Goal: Task Accomplishment & Management: Use online tool/utility

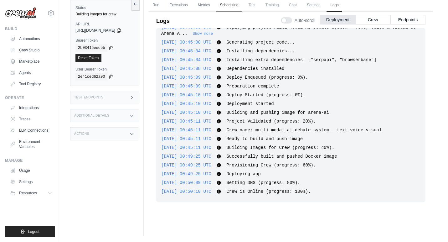
scroll to position [345, 0]
click at [376, 20] on button "Crew" at bounding box center [372, 19] width 35 height 9
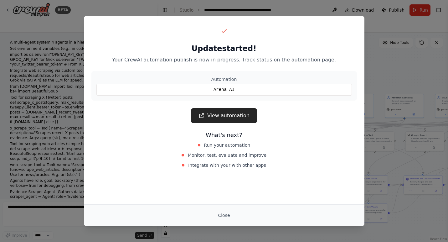
scroll to position [2934, 0]
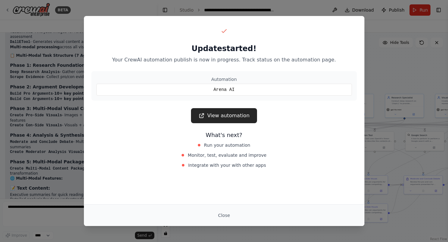
click at [239, 116] on link "View automation" at bounding box center [224, 115] width 66 height 15
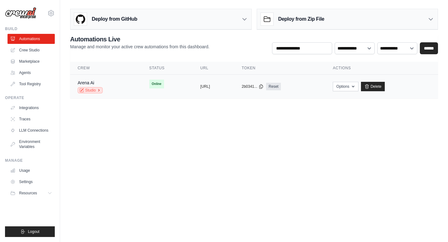
click at [86, 89] on link "Studio" at bounding box center [90, 90] width 25 height 6
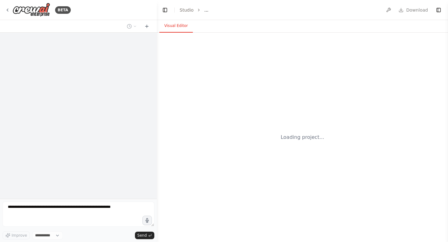
select select "****"
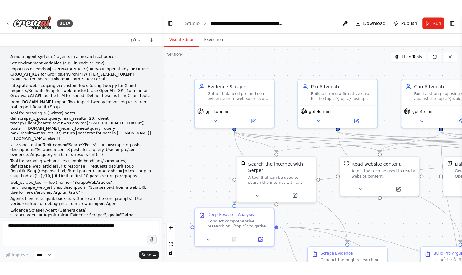
scroll to position [2924, 0]
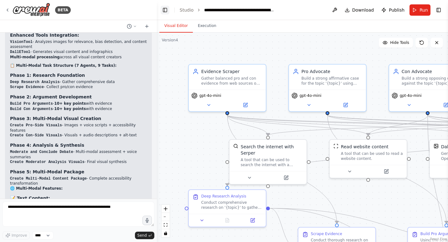
click at [164, 11] on button "Toggle Left Sidebar" at bounding box center [165, 10] width 9 height 9
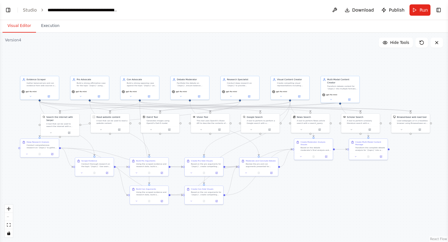
drag, startPoint x: 295, startPoint y: 123, endPoint x: 179, endPoint y: 66, distance: 128.6
click at [179, 66] on div ".deletable-edge-delete-btn { width: 20px; height: 20px; border: 0px solid #ffff…" at bounding box center [224, 137] width 448 height 209
drag, startPoint x: 46, startPoint y: 147, endPoint x: 54, endPoint y: 165, distance: 19.2
click at [54, 165] on div "Conduct comprehensive research on '{topic}' to gather statistical data, expert …" at bounding box center [48, 164] width 30 height 5
drag, startPoint x: 51, startPoint y: 88, endPoint x: 60, endPoint y: 64, distance: 25.2
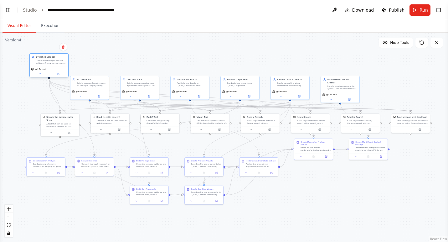
click at [60, 64] on div "Evidence Scraper Gather balanced pro and con evidence from web sources on the t…" at bounding box center [48, 65] width 39 height 24
drag, startPoint x: 96, startPoint y: 89, endPoint x: 108, endPoint y: 65, distance: 26.5
click at [108, 65] on div "gpt-4o-mini" at bounding box center [102, 68] width 38 height 11
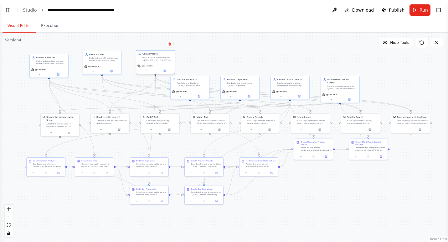
drag, startPoint x: 145, startPoint y: 92, endPoint x: 161, endPoint y: 67, distance: 29.6
click at [161, 67] on div "gpt-4o-mini" at bounding box center [155, 65] width 36 height 3
drag, startPoint x: 197, startPoint y: 88, endPoint x: 218, endPoint y: 64, distance: 32.4
click at [218, 64] on div "gpt-4o-mini" at bounding box center [211, 68] width 38 height 11
drag, startPoint x: 248, startPoint y: 84, endPoint x: 275, endPoint y: 58, distance: 37.9
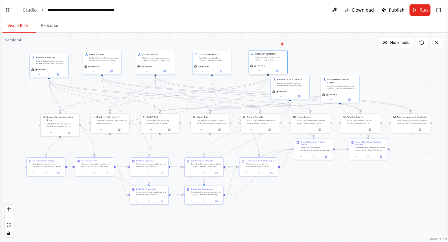
click at [275, 58] on div "Conduct deep research on '{topic}' to provide comprehensive background informat…" at bounding box center [270, 58] width 30 height 5
drag, startPoint x: 295, startPoint y: 85, endPoint x: 327, endPoint y: 59, distance: 41.4
click at [327, 59] on div "Create compelling visual representations including charts, graphs, infographics…" at bounding box center [323, 58] width 30 height 5
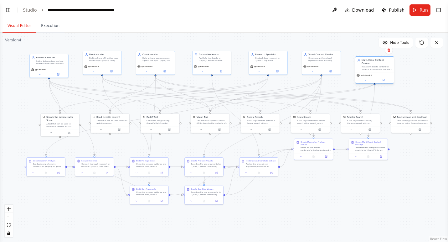
drag, startPoint x: 354, startPoint y: 87, endPoint x: 387, endPoint y: 66, distance: 39.2
click at [387, 66] on div "Multi-Modal Content Creator Transform debate content for '{topic}' into multipl…" at bounding box center [374, 65] width 38 height 16
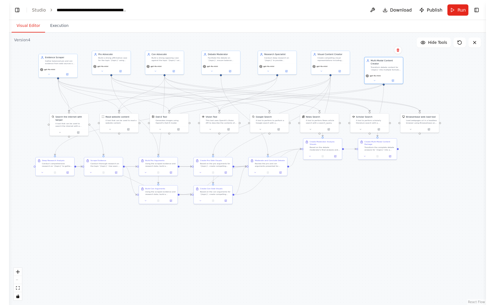
scroll to position [2785, 0]
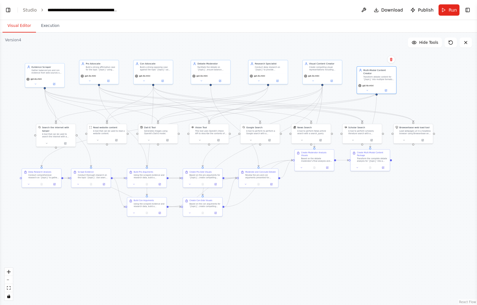
drag, startPoint x: 329, startPoint y: 205, endPoint x: 331, endPoint y: 218, distance: 13.3
click at [331, 217] on div ".deletable-edge-delete-btn { width: 20px; height: 20px; border: 0px solid #ffff…" at bounding box center [238, 169] width 477 height 273
click at [331, 218] on div ".deletable-edge-delete-btn { width: 20px; height: 20px; border: 0px solid #ffff…" at bounding box center [238, 169] width 477 height 273
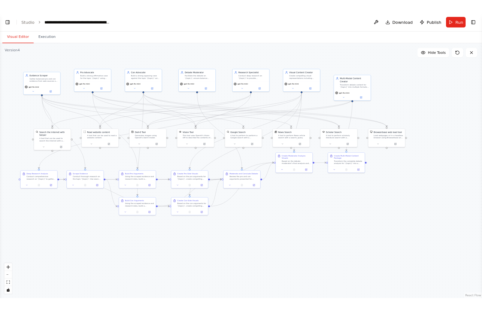
scroll to position [2682, 0]
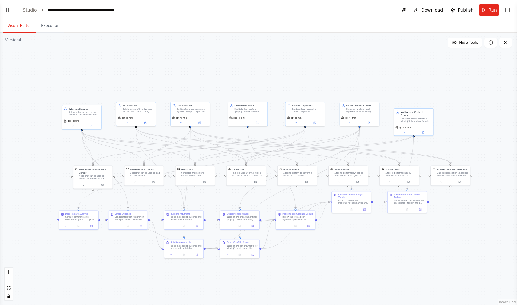
drag, startPoint x: 444, startPoint y: 106, endPoint x: 481, endPoint y: 148, distance: 55.9
click at [448, 148] on div ".deletable-edge-delete-btn { width: 20px; height: 20px; border: 0px solid #ffff…" at bounding box center [258, 169] width 517 height 273
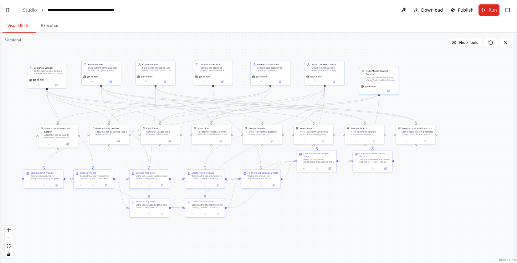
drag, startPoint x: 465, startPoint y: 122, endPoint x: 430, endPoint y: 81, distance: 53.9
click at [431, 81] on div ".deletable-edge-delete-btn { width: 20px; height: 20px; border: 0px solid #ffff…" at bounding box center [258, 148] width 517 height 230
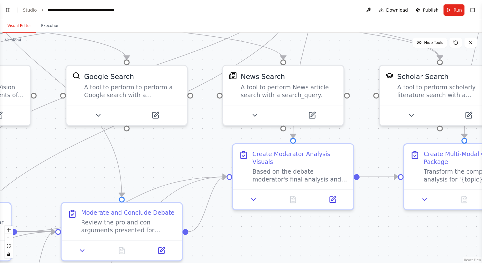
drag, startPoint x: 324, startPoint y: 173, endPoint x: 434, endPoint y: 242, distance: 129.7
click at [434, 241] on div ".deletable-edge-delete-btn { width: 20px; height: 20px; border: 0px solid #ffff…" at bounding box center [241, 148] width 482 height 230
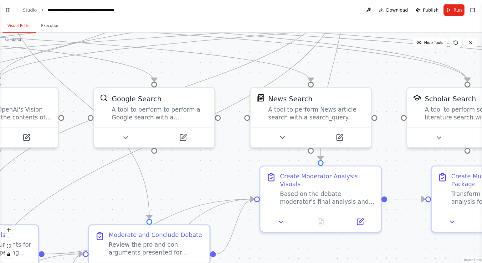
drag, startPoint x: 206, startPoint y: 132, endPoint x: 234, endPoint y: 156, distance: 36.5
click at [234, 156] on div ".deletable-edge-delete-btn { width: 20px; height: 20px; border: 0px solid #ffff…" at bounding box center [241, 148] width 482 height 230
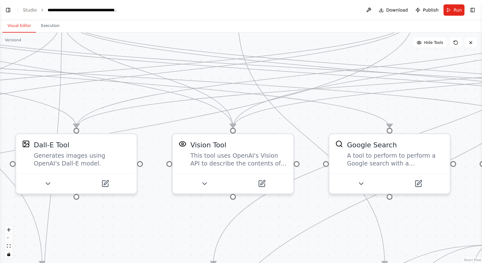
drag, startPoint x: 202, startPoint y: 65, endPoint x: 437, endPoint y: 110, distance: 239.0
click at [437, 110] on div ".deletable-edge-delete-btn { width: 20px; height: 20px; border: 0px solid #ffff…" at bounding box center [241, 148] width 482 height 230
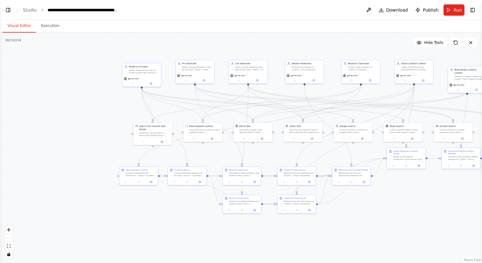
click at [55, 131] on div ".deletable-edge-delete-btn { width: 20px; height: 20px; border: 0px solid #ffff…" at bounding box center [241, 148] width 482 height 230
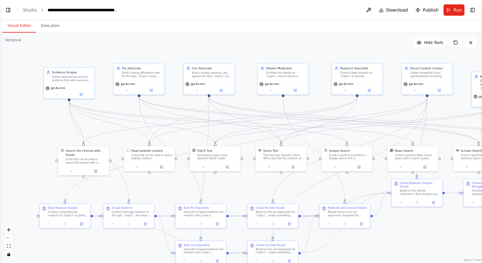
drag, startPoint x: 157, startPoint y: 112, endPoint x: 57, endPoint y: 133, distance: 101.7
click at [57, 133] on div ".deletable-edge-delete-btn { width: 20px; height: 20px; border: 0px solid #ffff…" at bounding box center [241, 148] width 482 height 230
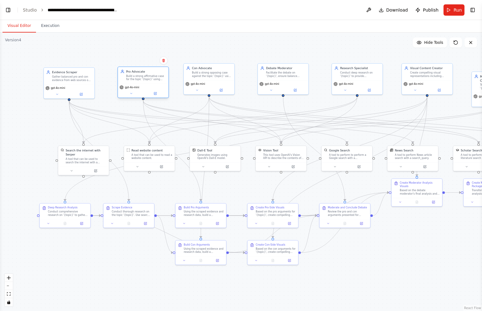
drag, startPoint x: 141, startPoint y: 76, endPoint x: 147, endPoint y: 79, distance: 6.8
click at [147, 79] on div "Build a strong affirmative case for the topic '{topic}' using provided evidence…" at bounding box center [146, 77] width 40 height 7
drag, startPoint x: 64, startPoint y: 82, endPoint x: 70, endPoint y: 83, distance: 5.8
click at [70, 83] on div "Evidence Scraper Gather balanced pro and con evidence from web sources on the t…" at bounding box center [73, 75] width 51 height 17
drag, startPoint x: 215, startPoint y: 81, endPoint x: 219, endPoint y: 86, distance: 7.1
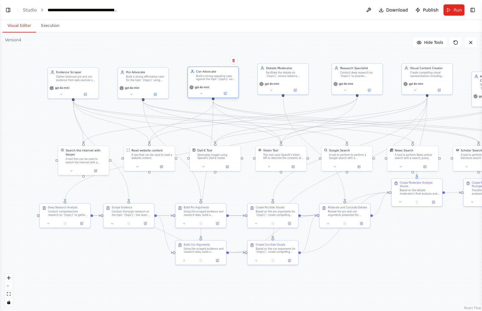
click at [219, 86] on div "gpt-4o-mini" at bounding box center [213, 91] width 51 height 14
drag, startPoint x: 294, startPoint y: 74, endPoint x: 294, endPoint y: 79, distance: 5.6
click at [294, 79] on div "Facilitate the debate on '{topic}', ensure balance between arguments, and synth…" at bounding box center [286, 77] width 40 height 7
drag, startPoint x: 363, startPoint y: 78, endPoint x: 359, endPoint y: 84, distance: 7.6
click at [359, 84] on div "Research Specialist Conduct deep research on '{topic}' to provide comprehensive…" at bounding box center [352, 83] width 51 height 32
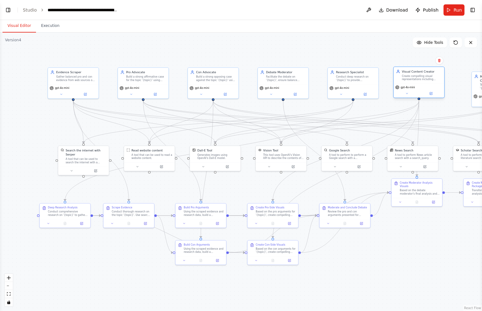
drag, startPoint x: 422, startPoint y: 81, endPoint x: 414, endPoint y: 86, distance: 9.3
click at [414, 86] on div "gpt-4o-mini" at bounding box center [405, 87] width 20 height 4
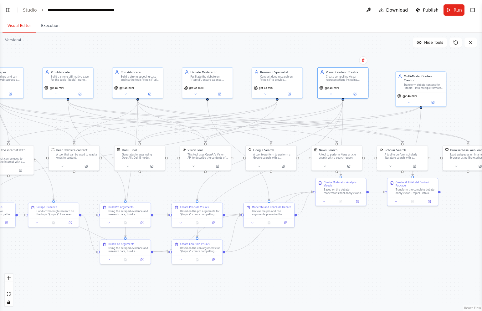
drag, startPoint x: 441, startPoint y: 107, endPoint x: 365, endPoint y: 107, distance: 76.0
click at [365, 107] on div ".deletable-edge-delete-btn { width: 20px; height: 20px; border: 0px solid #ffff…" at bounding box center [241, 172] width 482 height 279
drag, startPoint x: 422, startPoint y: 92, endPoint x: 410, endPoint y: 89, distance: 11.8
click at [410, 89] on div "gpt-4o-mini" at bounding box center [408, 91] width 47 height 4
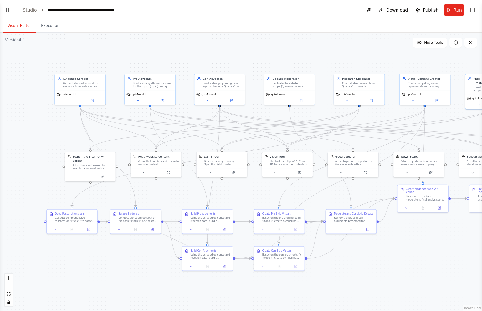
drag, startPoint x: 276, startPoint y: 136, endPoint x: 358, endPoint y: 143, distance: 82.3
click at [358, 143] on div ".deletable-edge-delete-btn { width: 20px; height: 20px; border: 0px solid #ffff…" at bounding box center [241, 172] width 482 height 279
drag, startPoint x: 98, startPoint y: 164, endPoint x: 56, endPoint y: 156, distance: 42.5
click at [56, 156] on div "A tool that can be used to search the internet with a search_query. Supports di…" at bounding box center [49, 158] width 41 height 7
drag, startPoint x: 159, startPoint y: 165, endPoint x: 153, endPoint y: 162, distance: 6.6
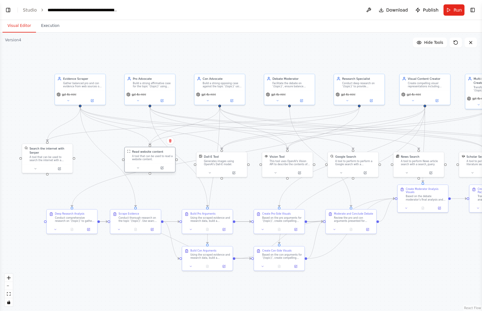
click at [153, 162] on div "Read website content A tool that can be used to read a website content." at bounding box center [150, 155] width 50 height 16
drag, startPoint x: 139, startPoint y: 221, endPoint x: 83, endPoint y: 199, distance: 60.1
click at [83, 199] on div "Conduct thorough research on the topic '{topic}'. Use search tools to find 20 p…" at bounding box center [83, 198] width 40 height 7
drag, startPoint x: 69, startPoint y: 222, endPoint x: 108, endPoint y: 255, distance: 51.1
click at [108, 241] on div "Deep Research Analysis Conduct comprehensive research on '{topic}' to gather st…" at bounding box center [113, 250] width 50 height 16
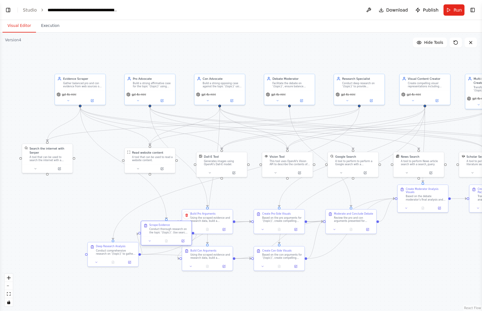
drag, startPoint x: 82, startPoint y: 197, endPoint x: 170, endPoint y: 231, distance: 94.2
click at [170, 231] on div "Conduct thorough research on the topic '{topic}'. Use search tools to find 20 p…" at bounding box center [169, 231] width 40 height 7
drag, startPoint x: 111, startPoint y: 252, endPoint x: 58, endPoint y: 215, distance: 64.7
click at [58, 215] on div "Conduct comprehensive research on '{topic}' to gather statistical data, expert …" at bounding box center [63, 214] width 40 height 7
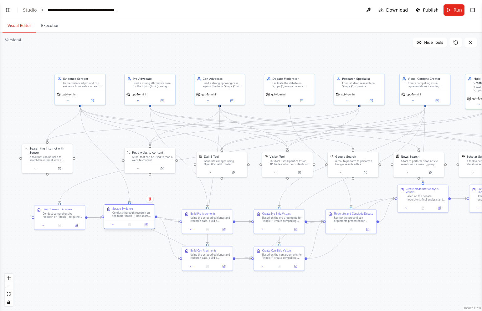
drag, startPoint x: 170, startPoint y: 236, endPoint x: 135, endPoint y: 220, distance: 38.7
click at [135, 220] on div "Scrape Evidence Conduct thorough research on the topic '{topic}'. Use search to…" at bounding box center [129, 216] width 51 height 25
drag, startPoint x: 214, startPoint y: 223, endPoint x: 219, endPoint y: 222, distance: 5.2
click at [219, 222] on div "Build Pro Arguments Using the scraped evidence and research data, build a compr…" at bounding box center [211, 217] width 50 height 16
drag, startPoint x: 203, startPoint y: 257, endPoint x: 214, endPoint y: 263, distance: 12.9
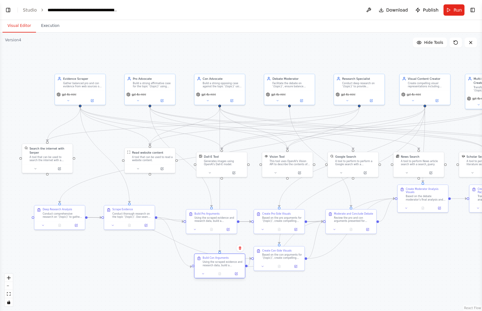
click at [214, 241] on div "Using the scraped evidence and research data, build a comprehensive con case ag…" at bounding box center [223, 263] width 40 height 7
drag, startPoint x: 223, startPoint y: 165, endPoint x: 224, endPoint y: 169, distance: 4.6
click at [224, 169] on div "Generates images using OpenAI's Dall-E model." at bounding box center [226, 166] width 41 height 7
drag, startPoint x: 148, startPoint y: 158, endPoint x: 136, endPoint y: 156, distance: 12.7
click at [136, 156] on div "A tool that can be used to read a website content." at bounding box center [140, 154] width 41 height 7
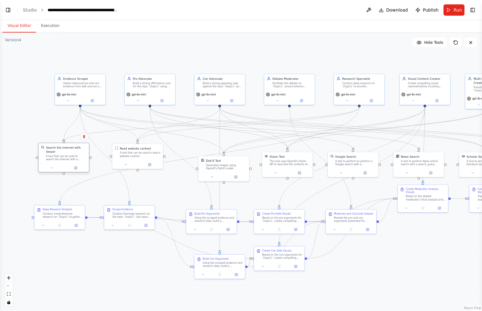
drag, startPoint x: 52, startPoint y: 155, endPoint x: 69, endPoint y: 154, distance: 16.9
click at [69, 154] on div "Search the internet with Serper A tool that can be used to search the internet …" at bounding box center [66, 154] width 41 height 16
drag, startPoint x: 225, startPoint y: 168, endPoint x: 210, endPoint y: 156, distance: 19.5
click at [210, 156] on div "Generates images using OpenAI's Dall-E model." at bounding box center [210, 154] width 41 height 7
drag, startPoint x: 298, startPoint y: 168, endPoint x: 288, endPoint y: 162, distance: 11.1
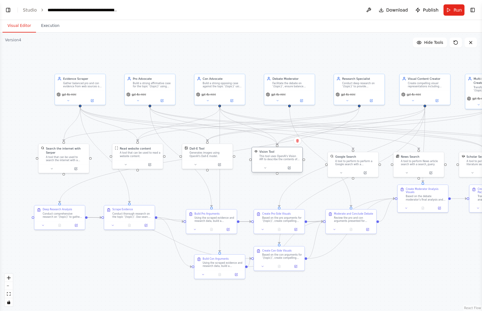
click at [288, 162] on div "Vision Tool This tool uses OpenAI's Vision API to describe the contents of an i…" at bounding box center [277, 160] width 51 height 26
drag, startPoint x: 360, startPoint y: 165, endPoint x: 38, endPoint y: 123, distance: 324.3
click at [38, 123] on div "A tool to perform to perform a Google search with a search_query." at bounding box center [33, 121] width 41 height 7
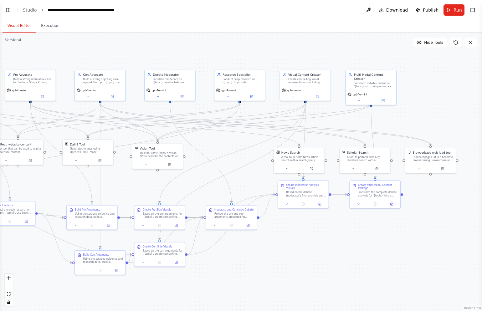
drag, startPoint x: 369, startPoint y: 159, endPoint x: 249, endPoint y: 155, distance: 119.6
click at [249, 155] on div ".deletable-edge-delete-btn { width: 20px; height: 20px; border: 0px solid #ffff…" at bounding box center [241, 172] width 482 height 279
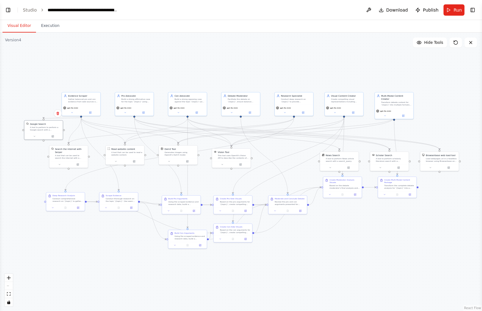
drag, startPoint x: 360, startPoint y: 76, endPoint x: 384, endPoint y: 78, distance: 24.2
click at [384, 78] on div ".deletable-edge-delete-btn { width: 20px; height: 20px; border: 0px solid #ffff…" at bounding box center [241, 172] width 482 height 279
drag, startPoint x: 337, startPoint y: 160, endPoint x: 26, endPoint y: 179, distance: 312.3
click at [26, 179] on div "A tool to perform News article search with a search_query." at bounding box center [29, 178] width 31 height 5
drag, startPoint x: 397, startPoint y: 161, endPoint x: 163, endPoint y: 182, distance: 234.7
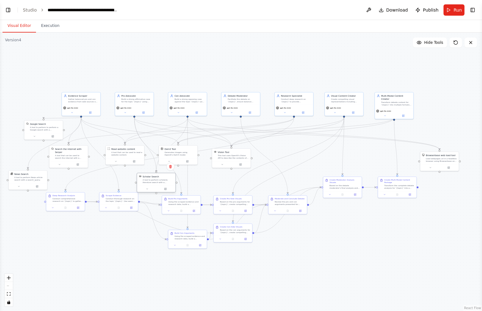
click at [163, 182] on div "A tool to perform scholarly literature search with a search_query." at bounding box center [158, 181] width 31 height 5
drag, startPoint x: 444, startPoint y: 161, endPoint x: 128, endPoint y: 279, distance: 337.1
click at [128, 241] on div "Load webpages url in a headless browser using Browserbase and return the conten…" at bounding box center [126, 278] width 31 height 5
drag, startPoint x: 396, startPoint y: 184, endPoint x: 391, endPoint y: 207, distance: 23.1
click at [391, 207] on div "Transform the complete debate analysis for '{topic}' into a comprehensive multi…" at bounding box center [396, 208] width 30 height 5
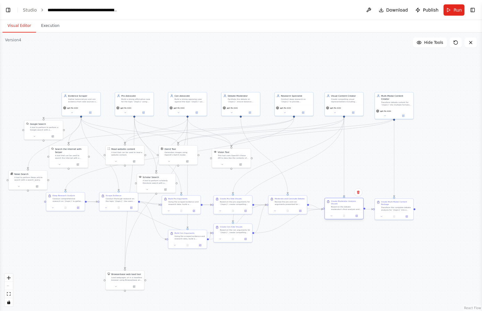
drag, startPoint x: 345, startPoint y: 185, endPoint x: 346, endPoint y: 207, distance: 22.5
click at [346, 207] on div "Based on the debate moderator's final analysis and conclusion for '{topic}', cr…" at bounding box center [346, 208] width 30 height 5
drag, startPoint x: 236, startPoint y: 230, endPoint x: 253, endPoint y: 272, distance: 45.9
click at [253, 241] on div "Based on the con arguments for '{topic}', create compelling multi-modal visual …" at bounding box center [252, 271] width 30 height 5
drag, startPoint x: 291, startPoint y: 203, endPoint x: 294, endPoint y: 207, distance: 5.2
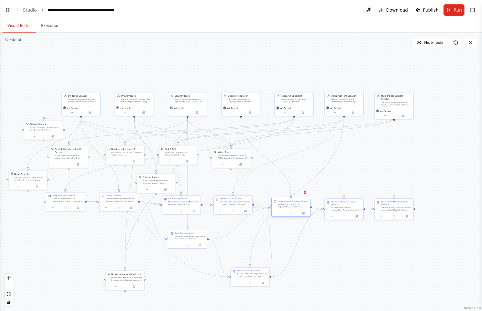
click at [294, 207] on div "Review the pro and con arguments presented for '{topic}' along with their multi…" at bounding box center [293, 205] width 30 height 5
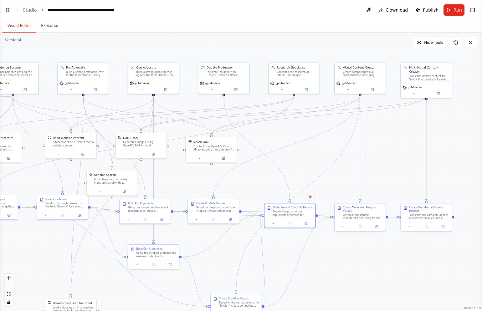
click at [302, 161] on div ".deletable-edge-delete-btn { width: 20px; height: 20px; border: 0px solid #ffff…" at bounding box center [241, 172] width 482 height 279
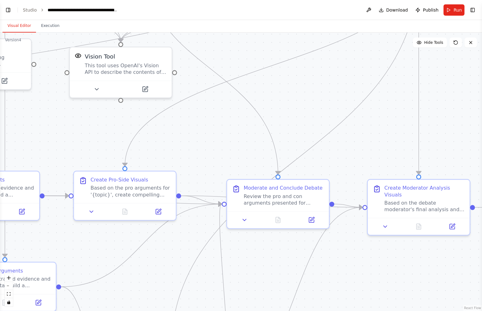
drag, startPoint x: 300, startPoint y: 191, endPoint x: 298, endPoint y: 121, distance: 69.8
click at [298, 120] on div ".deletable-edge-delete-btn { width: 20px; height: 20px; border: 0px solid #ffff…" at bounding box center [241, 172] width 482 height 279
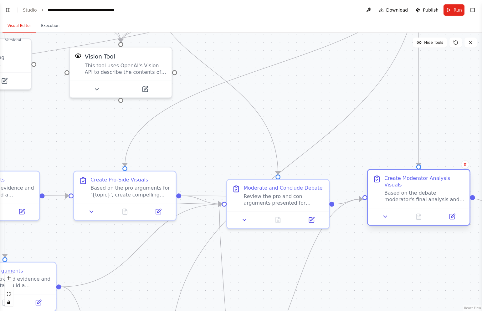
drag, startPoint x: 412, startPoint y: 199, endPoint x: 411, endPoint y: 190, distance: 9.1
click at [411, 190] on div "Based on the debate moderator's final analysis and conclusion for '{topic}', cr…" at bounding box center [424, 196] width 80 height 13
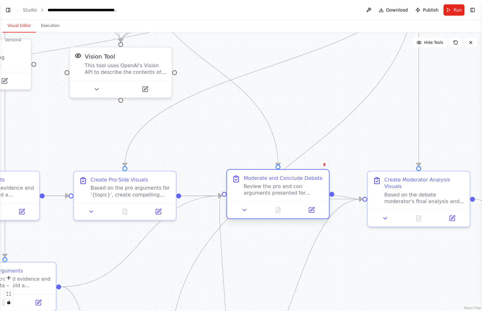
drag, startPoint x: 277, startPoint y: 196, endPoint x: 277, endPoint y: 188, distance: 8.1
click at [277, 188] on div "Review the pro and con arguments presented for '{topic}' along with their multi…" at bounding box center [283, 189] width 80 height 13
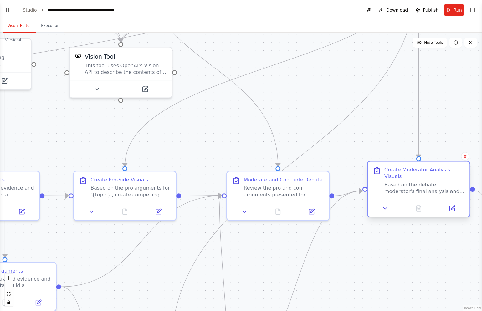
drag, startPoint x: 428, startPoint y: 191, endPoint x: 430, endPoint y: 185, distance: 5.8
click at [430, 185] on div "Based on the debate moderator's final analysis and conclusion for '{topic}', cr…" at bounding box center [424, 188] width 80 height 13
click at [382, 241] on div ".deletable-edge-delete-btn { width: 20px; height: 20px; border: 0px solid #ffff…" at bounding box center [241, 172] width 482 height 279
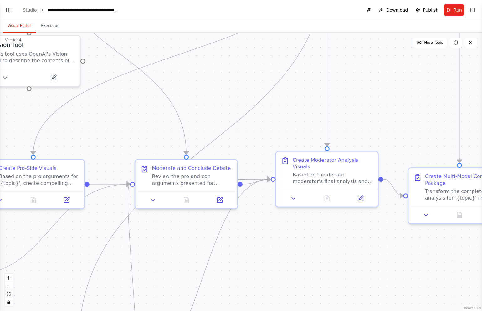
drag, startPoint x: 382, startPoint y: 243, endPoint x: 290, endPoint y: 231, distance: 92.4
click at [290, 231] on div ".deletable-edge-delete-btn { width: 20px; height: 20px; border: 0px solid #ffff…" at bounding box center [241, 172] width 482 height 279
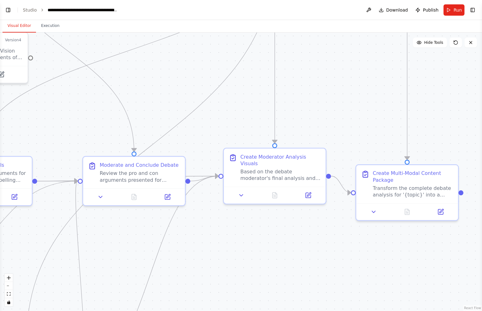
drag, startPoint x: 290, startPoint y: 231, endPoint x: 238, endPoint y: 228, distance: 52.4
click at [238, 228] on div ".deletable-edge-delete-btn { width: 20px; height: 20px; border: 0px solid #ffff…" at bounding box center [241, 172] width 482 height 279
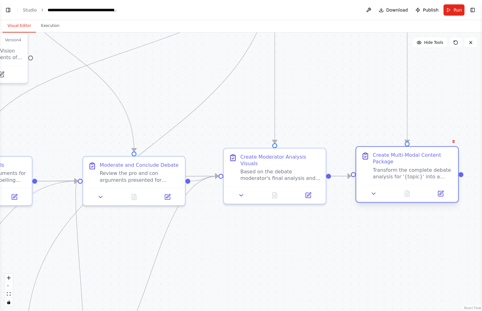
drag, startPoint x: 406, startPoint y: 194, endPoint x: 406, endPoint y: 180, distance: 13.8
click at [406, 180] on div "Transform the complete debate analysis for '{topic}' into a comprehensive multi…" at bounding box center [413, 173] width 80 height 13
click at [306, 236] on div ".deletable-edge-delete-btn { width: 20px; height: 20px; border: 0px solid #ffff…" at bounding box center [241, 172] width 482 height 279
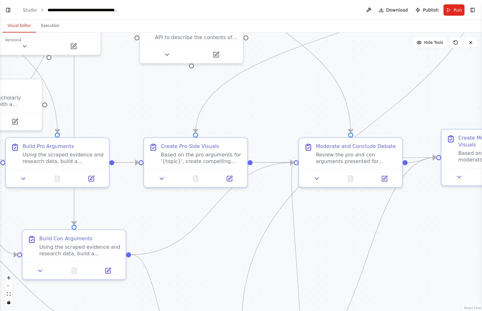
drag, startPoint x: 266, startPoint y: 231, endPoint x: 485, endPoint y: 213, distance: 219.5
click at [448, 213] on html "BETA A multi-agent system 4 agents in a hierarchical process. Set environment v…" at bounding box center [241, 155] width 482 height 311
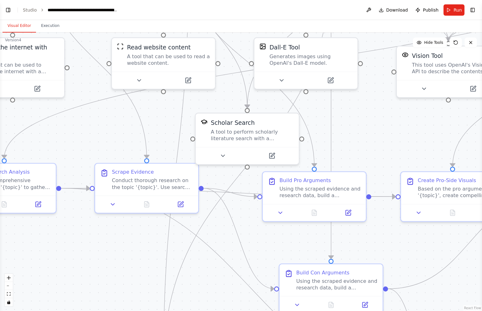
drag, startPoint x: 175, startPoint y: 205, endPoint x: 432, endPoint y: 239, distance: 259.5
click at [432, 239] on div ".deletable-edge-delete-btn { width: 20px; height: 20px; border: 0px solid #ffff…" at bounding box center [241, 172] width 482 height 279
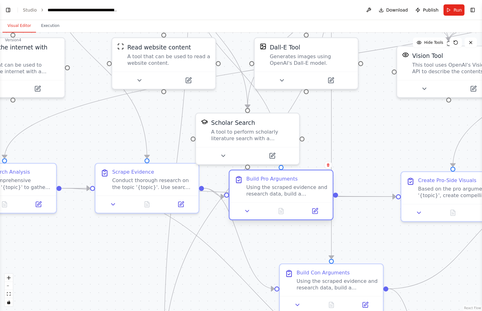
drag, startPoint x: 319, startPoint y: 192, endPoint x: 286, endPoint y: 191, distance: 32.9
click at [286, 191] on div "Using the scraped evidence and research data, build a comprehensive pro case fo…" at bounding box center [286, 190] width 81 height 13
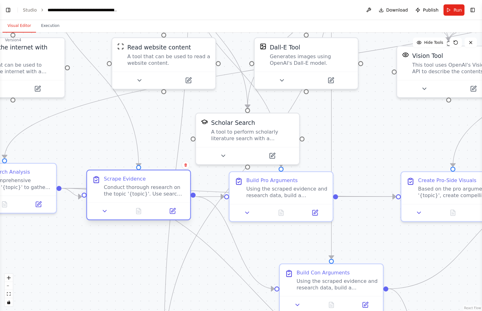
drag, startPoint x: 149, startPoint y: 185, endPoint x: 144, endPoint y: 193, distance: 9.4
click at [144, 193] on div "Conduct thorough research on the topic '{topic}'. Use search tools to find 20 p…" at bounding box center [144, 190] width 81 height 13
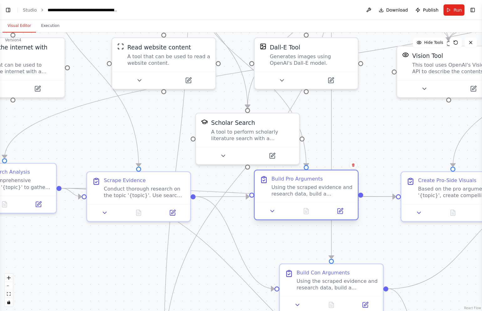
drag, startPoint x: 277, startPoint y: 186, endPoint x: 305, endPoint y: 186, distance: 27.9
click at [305, 186] on div "Using the scraped evidence and research data, build a comprehensive pro case fo…" at bounding box center [311, 190] width 81 height 13
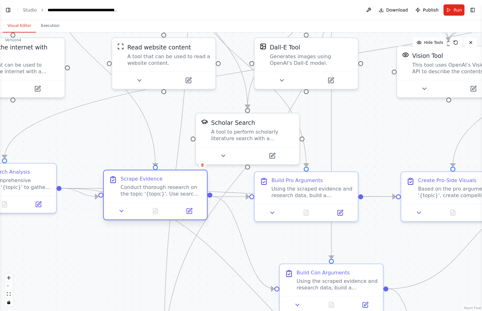
drag, startPoint x: 153, startPoint y: 189, endPoint x: 167, endPoint y: 189, distance: 13.8
click at [167, 189] on div "Conduct thorough research on the topic '{topic}'. Use search tools to find 20 p…" at bounding box center [160, 190] width 81 height 13
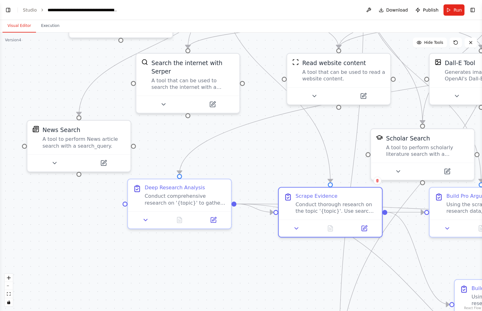
drag, startPoint x: 74, startPoint y: 230, endPoint x: 249, endPoint y: 246, distance: 175.6
click at [249, 241] on div ".deletable-edge-delete-btn { width: 20px; height: 20px; border: 0px solid #ffff…" at bounding box center [241, 172] width 482 height 279
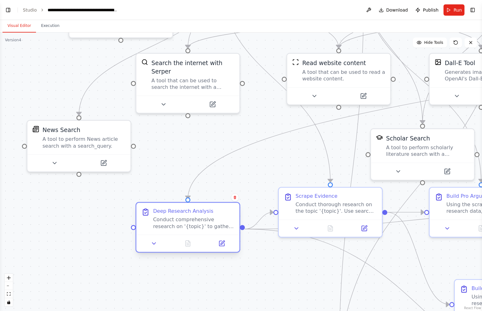
drag, startPoint x: 190, startPoint y: 198, endPoint x: 198, endPoint y: 226, distance: 28.7
click at [199, 226] on div "Conduct comprehensive research on '{topic}' to gather statistical data, expert …" at bounding box center [193, 222] width 81 height 13
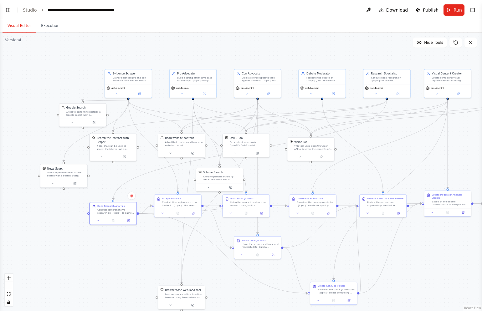
drag, startPoint x: 260, startPoint y: 161, endPoint x: 139, endPoint y: 175, distance: 122.5
click at [139, 174] on div ".deletable-edge-delete-btn { width: 20px; height: 20px; border: 0px solid #ffff…" at bounding box center [241, 172] width 482 height 279
drag, startPoint x: 314, startPoint y: 148, endPoint x: 325, endPoint y: 163, distance: 18.7
click at [325, 163] on div "This tool uses OpenAI's Vision API to describe the contents of an image." at bounding box center [325, 162] width 38 height 6
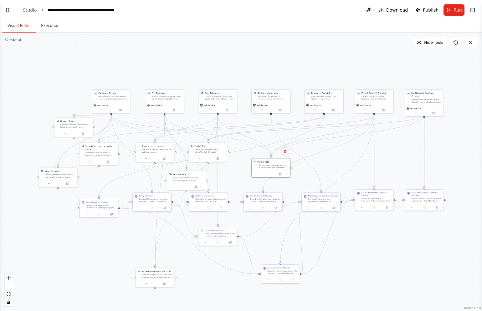
drag, startPoint x: 404, startPoint y: 161, endPoint x: 338, endPoint y: 164, distance: 66.1
click at [338, 164] on div ".deletable-edge-delete-btn { width: 20px; height: 20px; border: 0px solid #ffff…" at bounding box center [241, 172] width 482 height 279
drag, startPoint x: 271, startPoint y: 165, endPoint x: 398, endPoint y: 148, distance: 128.5
click at [398, 148] on div "This tool uses OpenAI's Vision API to describe the contents of an image." at bounding box center [401, 150] width 31 height 5
drag, startPoint x: 206, startPoint y: 153, endPoint x: 341, endPoint y: 156, distance: 135.5
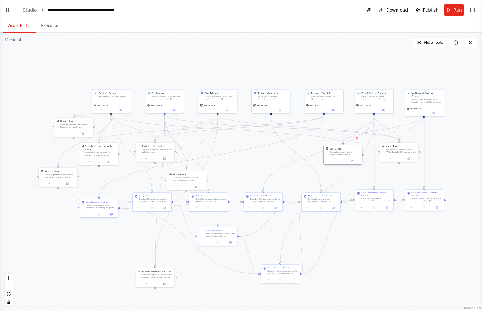
click at [342, 156] on div "Dall-E Tool Generates images using OpenAI's Dall-E model." at bounding box center [343, 151] width 38 height 13
drag, startPoint x: 189, startPoint y: 178, endPoint x: 194, endPoint y: 133, distance: 45.1
click at [194, 133] on div "A tool to perform scholarly literature search with a search_query." at bounding box center [194, 134] width 31 height 5
drag, startPoint x: 154, startPoint y: 150, endPoint x: 132, endPoint y: 178, distance: 35.2
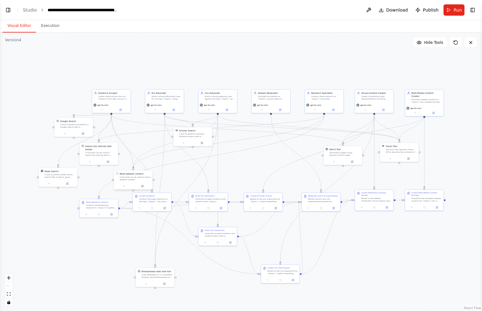
click at [132, 178] on div "A tool that can be used to read a website content." at bounding box center [135, 178] width 31 height 5
click at [69, 241] on div ".deletable-edge-delete-btn { width: 20px; height: 20px; border: 0px solid #ffff…" at bounding box center [241, 172] width 482 height 279
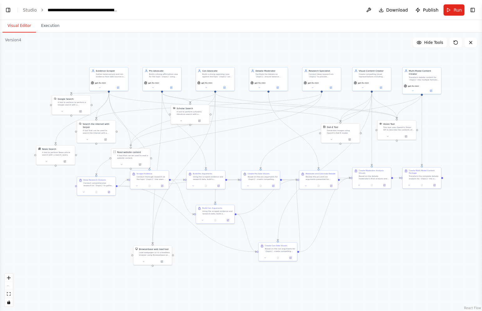
drag, startPoint x: 63, startPoint y: 201, endPoint x: 60, endPoint y: 179, distance: 21.7
click at [60, 179] on div ".deletable-edge-delete-btn { width: 20px; height: 20px; border: 0px solid #ffff…" at bounding box center [241, 172] width 482 height 279
click at [65, 229] on div ".deletable-edge-delete-btn { width: 20px; height: 20px; border: 0px solid #ffff…" at bounding box center [241, 172] width 482 height 279
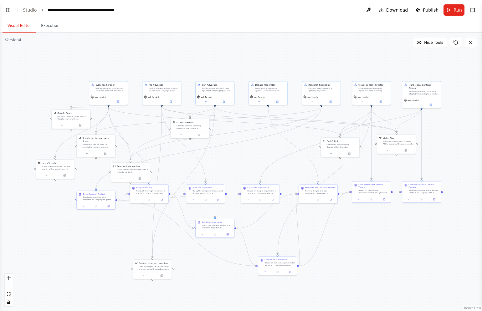
drag, startPoint x: 72, startPoint y: 177, endPoint x: 72, endPoint y: 191, distance: 13.5
click at [72, 191] on div ".deletable-edge-delete-btn { width: 20px; height: 20px; border: 0px solid #ffff…" at bounding box center [241, 172] width 482 height 279
drag, startPoint x: 425, startPoint y: 190, endPoint x: 424, endPoint y: 202, distance: 11.9
click at [424, 202] on div "Transform the complete debate analysis for '{topic}' into a comprehensive multi…" at bounding box center [423, 203] width 30 height 5
drag, startPoint x: 373, startPoint y: 192, endPoint x: 372, endPoint y: 205, distance: 13.2
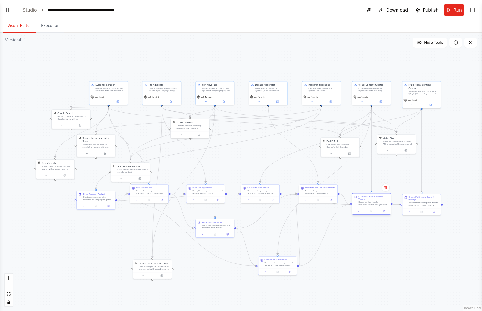
click at [372, 205] on div "Based on the debate moderator's final analysis and conclusion for '{topic}', cr…" at bounding box center [373, 203] width 30 height 5
drag, startPoint x: 318, startPoint y: 196, endPoint x: 318, endPoint y: 207, distance: 11.6
click at [318, 207] on div "Moderate and Conclude Debate Review the pro and con arguments presented for '{t…" at bounding box center [318, 203] width 38 height 12
drag, startPoint x: 260, startPoint y: 193, endPoint x: 272, endPoint y: 174, distance: 22.7
click at [272, 174] on div "Based on the pro arguments for '{topic}', create compelling multi-modal visual …" at bounding box center [273, 172] width 30 height 5
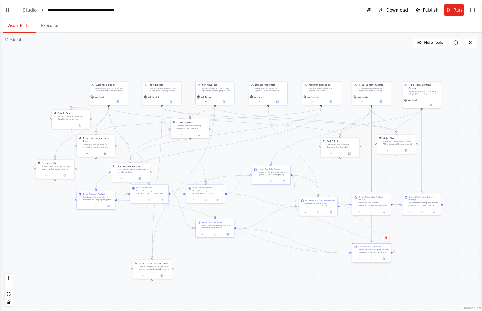
drag, startPoint x: 274, startPoint y: 266, endPoint x: 367, endPoint y: 253, distance: 93.2
click at [367, 241] on div "Based on the con arguments for '{topic}', create compelling multi-modal visual …" at bounding box center [373, 250] width 30 height 5
drag, startPoint x: 217, startPoint y: 227, endPoint x: 214, endPoint y: 249, distance: 23.0
click at [214, 241] on div "Using the scraped evidence and research data, build a comprehensive con case ag…" at bounding box center [214, 247] width 30 height 5
drag, startPoint x: 273, startPoint y: 174, endPoint x: 261, endPoint y: 207, distance: 34.8
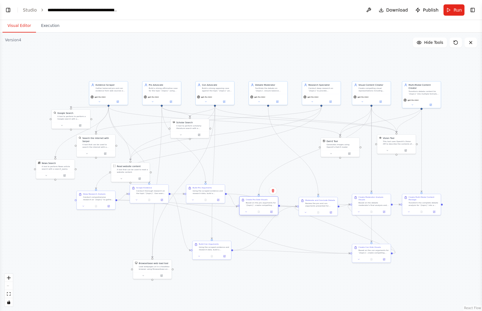
click at [262, 207] on div "Based on the pro arguments for '{topic}', create compelling multi-modal visual …" at bounding box center [261, 204] width 30 height 5
drag, startPoint x: 210, startPoint y: 193, endPoint x: 213, endPoint y: 206, distance: 13.1
click at [213, 206] on div "Using the scraped evidence and research data, build a comprehensive pro case fo…" at bounding box center [211, 204] width 30 height 5
drag, startPoint x: 256, startPoint y: 206, endPoint x: 259, endPoint y: 183, distance: 23.0
click at [259, 183] on div "Based on the pro arguments for '{topic}', create compelling multi-modal visual …" at bounding box center [264, 182] width 30 height 5
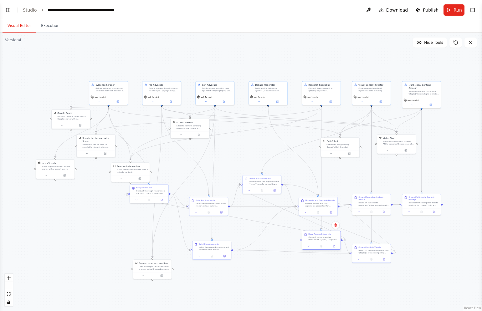
drag, startPoint x: 99, startPoint y: 198, endPoint x: 323, endPoint y: 239, distance: 228.4
click at [323, 239] on div "Conduct comprehensive research on '{topic}' to gather statistical data, expert …" at bounding box center [323, 238] width 30 height 5
drag, startPoint x: 374, startPoint y: 256, endPoint x: 374, endPoint y: 248, distance: 7.8
click at [374, 241] on div "Create Con-Side Visuals Based on the con arguments for '{topic}', create compel…" at bounding box center [371, 246] width 39 height 19
drag, startPoint x: 322, startPoint y: 238, endPoint x: 323, endPoint y: 246, distance: 7.2
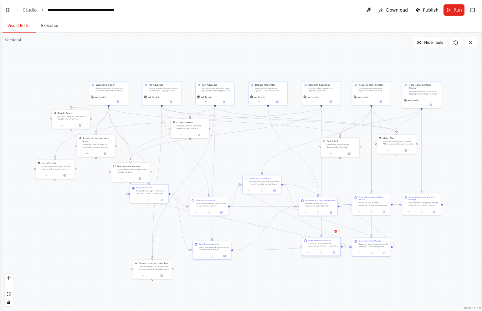
click at [323, 241] on div "Conduct comprehensive research on '{topic}' to gather statistical data, expert …" at bounding box center [323, 244] width 30 height 5
click at [213, 241] on div "Build Con Arguments Using the scraped evidence and research data, build a compr…" at bounding box center [215, 246] width 38 height 12
click at [427, 201] on div "Transform the complete debate analysis for '{topic}' into a comprehensive multi…" at bounding box center [423, 200] width 30 height 5
drag, startPoint x: 374, startPoint y: 206, endPoint x: 373, endPoint y: 202, distance: 4.1
click at [373, 202] on div "Based on the debate moderator's final analysis and conclusion for '{topic}', cr…" at bounding box center [373, 200] width 30 height 5
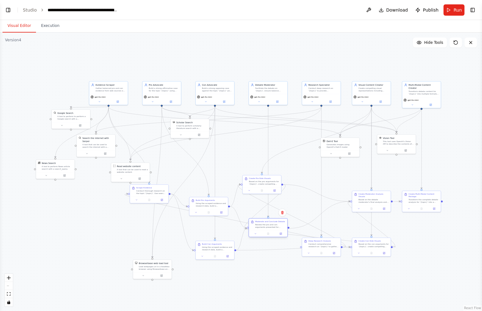
drag, startPoint x: 312, startPoint y: 205, endPoint x: 261, endPoint y: 226, distance: 55.8
click at [261, 226] on div "Review the pro and con arguments presented for '{topic}' along with their multi…" at bounding box center [270, 225] width 30 height 5
drag, startPoint x: 340, startPoint y: 146, endPoint x: 345, endPoint y: 149, distance: 4.9
click at [345, 149] on div "Generates images using OpenAI's Dall-E model." at bounding box center [345, 148] width 31 height 5
drag, startPoint x: 402, startPoint y: 146, endPoint x: 428, endPoint y: 146, distance: 25.4
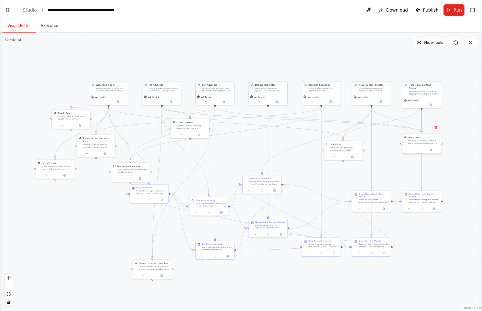
click at [428, 146] on div "Vision Tool This tool uses OpenAI's Vision API to describe the contents of an i…" at bounding box center [421, 140] width 38 height 13
drag, startPoint x: 345, startPoint y: 147, endPoint x: 374, endPoint y: 142, distance: 28.6
click at [374, 142] on div "Generates images using OpenAI's Dall-E model." at bounding box center [373, 142] width 31 height 5
drag, startPoint x: 192, startPoint y: 126, endPoint x: 217, endPoint y: 145, distance: 30.6
click at [217, 145] on div "A tool to perform scholarly literature search with a search_query." at bounding box center [216, 145] width 31 height 5
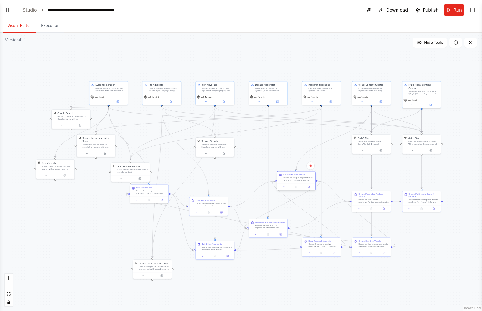
drag, startPoint x: 260, startPoint y: 185, endPoint x: 294, endPoint y: 182, distance: 33.6
click at [294, 182] on div "Create Pro-Side Visuals Based on the pro arguments for '{topic}', create compel…" at bounding box center [296, 177] width 38 height 12
drag, startPoint x: 369, startPoint y: 204, endPoint x: 368, endPoint y: 186, distance: 18.2
click at [368, 186] on div "Create Moderator Analysis Visuals Based on the debate moderator's final analysi…" at bounding box center [371, 178] width 38 height 14
drag, startPoint x: 424, startPoint y: 200, endPoint x: 425, endPoint y: 181, distance: 19.1
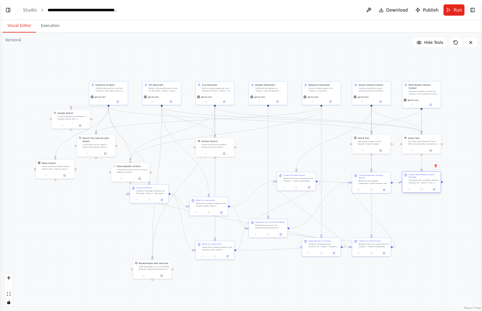
click at [425, 181] on div "Transform the complete debate analysis for '{topic}' into a comprehensive multi…" at bounding box center [423, 181] width 30 height 5
drag, startPoint x: 208, startPoint y: 207, endPoint x: 211, endPoint y: 198, distance: 9.7
click at [211, 198] on div "Build Pro Arguments Using the scraped evidence and research data, build a compr…" at bounding box center [211, 193] width 38 height 12
drag, startPoint x: 152, startPoint y: 191, endPoint x: 108, endPoint y: 218, distance: 51.0
click at [108, 218] on div "Conduct thorough research on the topic '{topic}'. Use search tools to find 20 p…" at bounding box center [107, 216] width 30 height 5
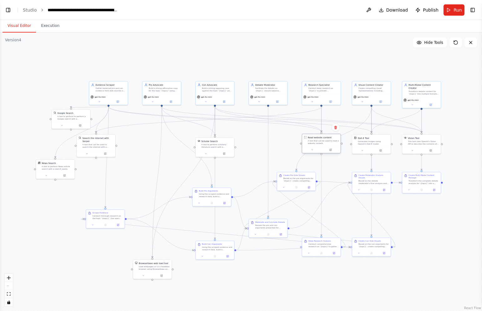
drag, startPoint x: 130, startPoint y: 171, endPoint x: 322, endPoint y: 144, distance: 193.1
click at [322, 144] on div "A tool that can be used to read a website content." at bounding box center [323, 142] width 31 height 5
drag, startPoint x: 96, startPoint y: 147, endPoint x: 152, endPoint y: 189, distance: 69.7
click at [152, 189] on div "Search the internet with Serper A tool that can be used to search the internet …" at bounding box center [152, 183] width 38 height 16
drag, startPoint x: 72, startPoint y: 117, endPoint x: 109, endPoint y: 144, distance: 45.9
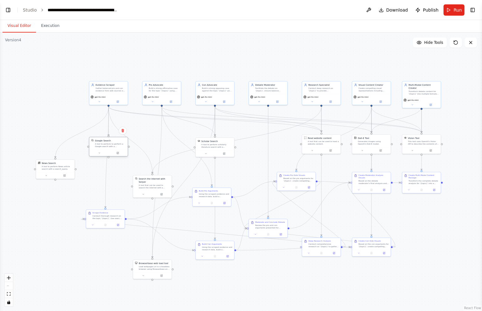
click at [109, 144] on div "A tool to perform to perform a Google search with a search_query." at bounding box center [110, 145] width 31 height 5
drag, startPoint x: 56, startPoint y: 168, endPoint x: 108, endPoint y: 178, distance: 52.9
click at [108, 178] on div "A tool to perform News article search with a search_query." at bounding box center [110, 176] width 31 height 5
click at [57, 204] on div ".deletable-edge-delete-btn { width: 20px; height: 20px; border: 0px solid #ffff…" at bounding box center [241, 172] width 482 height 279
drag, startPoint x: 154, startPoint y: 185, endPoint x: 163, endPoint y: 142, distance: 43.5
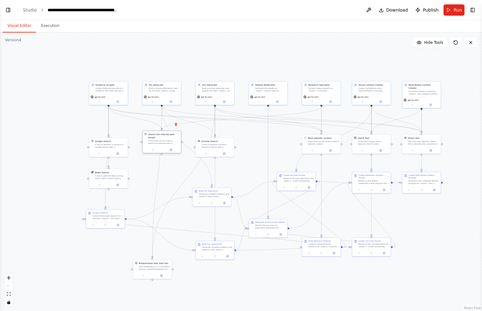
click at [163, 142] on div "A tool that can be used to search the internet with a search_query. Supports di…" at bounding box center [163, 142] width 31 height 5
drag, startPoint x: 106, startPoint y: 145, endPoint x: 106, endPoint y: 139, distance: 5.9
click at [106, 139] on div "A tool to perform to perform a Google search with a search_query." at bounding box center [110, 138] width 31 height 5
drag, startPoint x: 218, startPoint y: 143, endPoint x: 218, endPoint y: 138, distance: 5.0
click at [218, 138] on div "A tool to perform scholarly literature search with a search_query." at bounding box center [216, 138] width 31 height 5
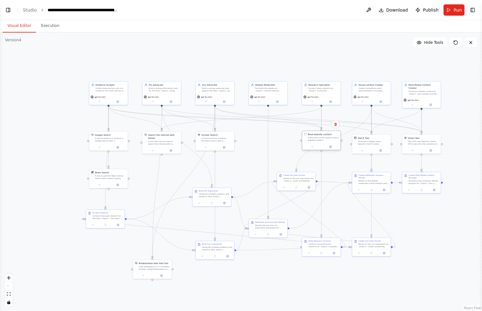
drag, startPoint x: 320, startPoint y: 146, endPoint x: 320, endPoint y: 142, distance: 4.4
click at [320, 142] on div "Read website content A tool that can be used to read a website content." at bounding box center [321, 137] width 38 height 13
drag, startPoint x: 366, startPoint y: 144, endPoint x: 366, endPoint y: 140, distance: 4.1
click at [366, 140] on div "Generates images using OpenAI's Dall-E model." at bounding box center [373, 138] width 31 height 5
drag, startPoint x: 421, startPoint y: 142, endPoint x: 421, endPoint y: 138, distance: 4.4
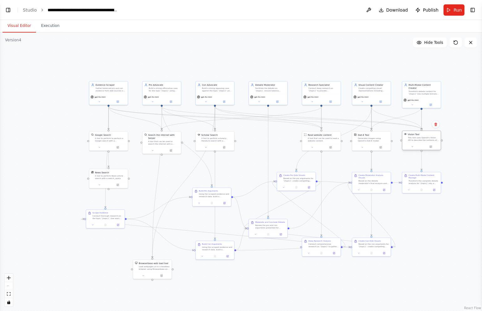
click at [421, 138] on div "This tool uses OpenAI's Vision API to describe the contents of an image." at bounding box center [423, 138] width 31 height 5
drag, startPoint x: 148, startPoint y: 267, endPoint x: 157, endPoint y: 177, distance: 89.6
click at [157, 177] on div "Load webpages url in a headless browser using Browserbase and return the conten…" at bounding box center [163, 179] width 31 height 5
click at [159, 175] on div "Browserbase web load tool Load webpages url in a headless browser using Browser…" at bounding box center [163, 174] width 31 height 9
click at [108, 180] on div "News Search A tool to perform News article search with a search_query." at bounding box center [108, 174] width 38 height 13
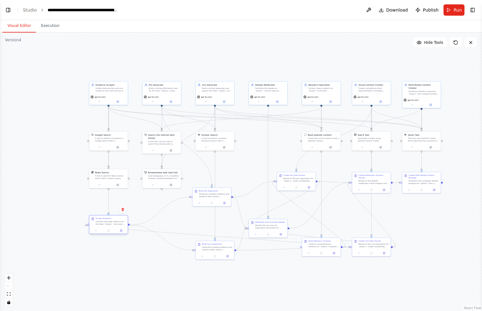
drag, startPoint x: 105, startPoint y: 217, endPoint x: 108, endPoint y: 222, distance: 5.8
click at [108, 223] on div "Conduct thorough research on the topic '{topic}'. Use search tools to find 20 p…" at bounding box center [110, 222] width 30 height 5
drag, startPoint x: 213, startPoint y: 198, endPoint x: 163, endPoint y: 216, distance: 53.2
click at [163, 216] on div "Build Pro Arguments Using the scraped evidence and research data, build a compr…" at bounding box center [161, 212] width 38 height 12
drag, startPoint x: 213, startPoint y: 247, endPoint x: 213, endPoint y: 221, distance: 26.6
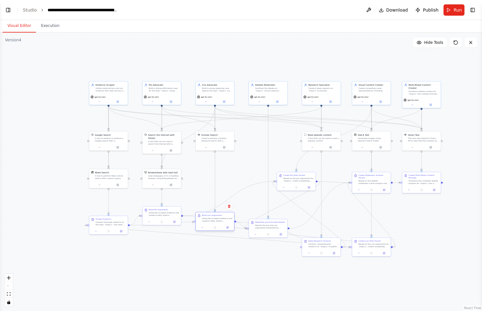
click at [213, 220] on div "Using the scraped evidence and research data, build a comprehensive con case ag…" at bounding box center [217, 219] width 30 height 5
drag, startPoint x: 164, startPoint y: 216, endPoint x: 165, endPoint y: 225, distance: 9.1
click at [165, 225] on div "Build Pro Arguments Using the scraped evidence and research data, build a compr…" at bounding box center [161, 221] width 38 height 12
drag, startPoint x: 223, startPoint y: 222, endPoint x: 223, endPoint y: 225, distance: 3.5
click at [223, 225] on div "Using the scraped evidence and research data, build a comprehensive con case ag…" at bounding box center [217, 222] width 30 height 5
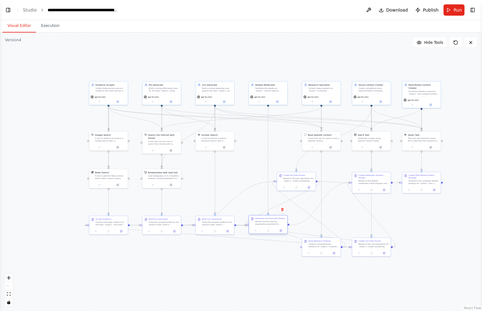
drag, startPoint x: 270, startPoint y: 229, endPoint x: 271, endPoint y: 225, distance: 3.8
click at [271, 225] on div "Moderate and Conclude Debate Review the pro and con arguments presented for '{t…" at bounding box center [268, 221] width 38 height 12
drag, startPoint x: 300, startPoint y: 182, endPoint x: 229, endPoint y: 266, distance: 109.5
click at [229, 241] on div "Create Pro-Side Visuals Based on the pro arguments for '{topic}', create compel…" at bounding box center [227, 262] width 38 height 12
click at [376, 179] on div "Based on the debate moderator's final analysis and conclusion for '{topic}', cr…" at bounding box center [373, 178] width 30 height 5
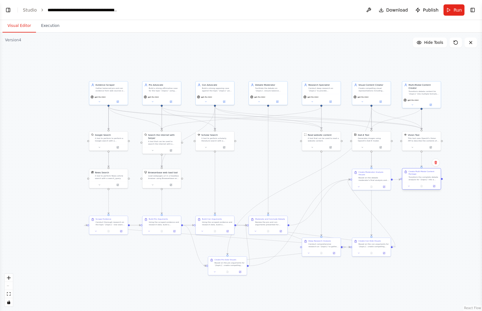
drag, startPoint x: 427, startPoint y: 178, endPoint x: 427, endPoint y: 174, distance: 4.1
click at [427, 174] on div "Create Multi-Modal Content Package" at bounding box center [423, 172] width 30 height 5
click at [420, 221] on div ".deletable-edge-delete-btn { width: 20px; height: 20px; border: 0px solid #ffff…" at bounding box center [241, 172] width 482 height 279
drag, startPoint x: 372, startPoint y: 241, endPoint x: 373, endPoint y: 221, distance: 20.7
click at [373, 221] on div "Create Con-Side Visuals Based on the con arguments for '{topic}', create compel…" at bounding box center [373, 221] width 30 height 8
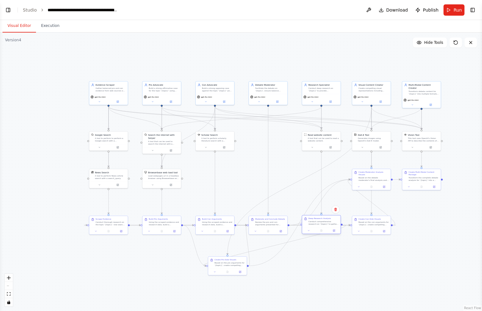
drag, startPoint x: 323, startPoint y: 243, endPoint x: 324, endPoint y: 222, distance: 21.6
click at [324, 222] on div "Conduct comprehensive research on '{topic}' to gather statistical data, expert …" at bounding box center [323, 222] width 30 height 5
click at [365, 241] on div ".deletable-edge-delete-btn { width: 20px; height: 20px; border: 0px solid #ffff…" at bounding box center [241, 172] width 482 height 279
drag, startPoint x: 232, startPoint y: 265, endPoint x: 219, endPoint y: 197, distance: 68.9
click at [219, 197] on div "Create Pro-Side Visuals Based on the pro arguments for '{topic}', create compel…" at bounding box center [215, 193] width 38 height 12
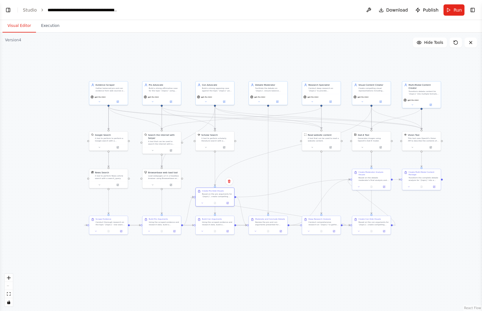
click at [274, 241] on div ".deletable-edge-delete-btn { width: 20px; height: 20px; border: 0px solid #ffff…" at bounding box center [241, 172] width 482 height 279
click at [436, 234] on div ".deletable-edge-delete-btn { width: 20px; height: 20px; border: 0px solid #ffff…" at bounding box center [241, 172] width 482 height 279
click at [8, 10] on button "Toggle Left Sidebar" at bounding box center [8, 10] width 9 height 9
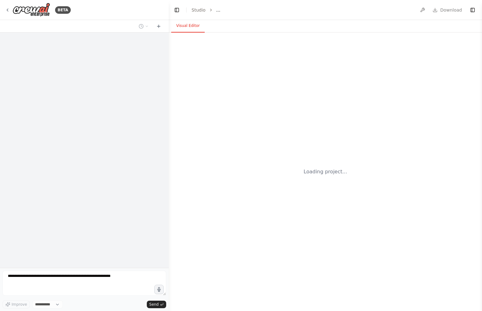
select select "****"
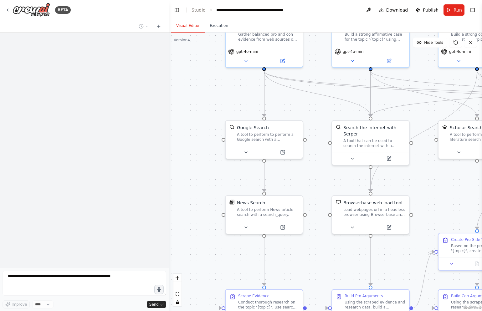
scroll to position [2755, 0]
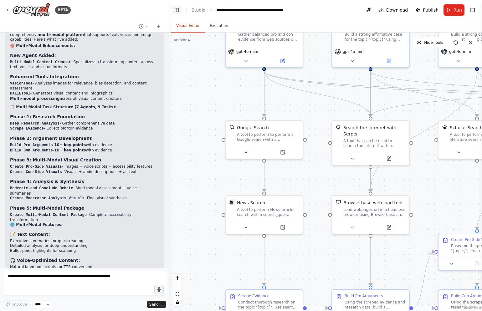
click at [176, 11] on button "Toggle Left Sidebar" at bounding box center [176, 10] width 9 height 9
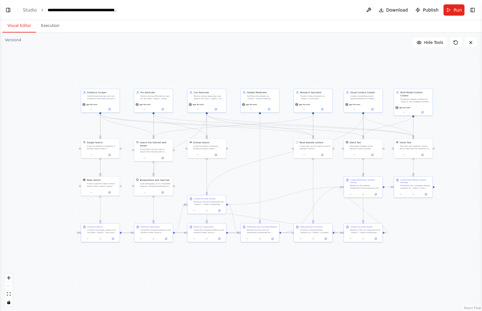
drag, startPoint x: 376, startPoint y: 123, endPoint x: 239, endPoint y: 141, distance: 138.8
click at [239, 141] on div ".deletable-edge-delete-btn { width: 20px; height: 20px; border: 0px solid #ffff…" at bounding box center [241, 172] width 482 height 279
drag, startPoint x: 102, startPoint y: 146, endPoint x: 65, endPoint y: 139, distance: 37.4
click at [65, 139] on div "A tool to perform to perform a Google search with a search_query." at bounding box center [64, 140] width 31 height 5
drag, startPoint x: 98, startPoint y: 185, endPoint x: 97, endPoint y: 167, distance: 17.5
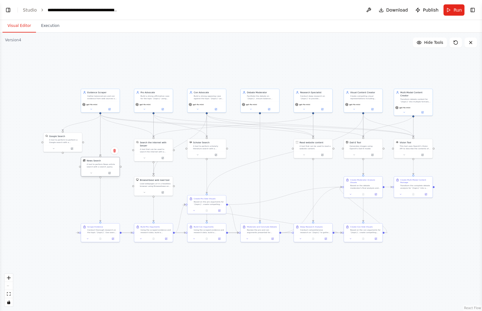
click at [97, 167] on div "A tool to perform News article search with a search_query." at bounding box center [102, 165] width 31 height 5
drag, startPoint x: 150, startPoint y: 149, endPoint x: 130, endPoint y: 143, distance: 21.1
click at [130, 143] on div "A tool that can be used to search the internet with a search_query. Supports di…" at bounding box center [136, 143] width 31 height 5
drag, startPoint x: 100, startPoint y: 164, endPoint x: 100, endPoint y: 182, distance: 18.8
click at [100, 183] on div "A tool to perform News article search with a search_query." at bounding box center [102, 184] width 31 height 5
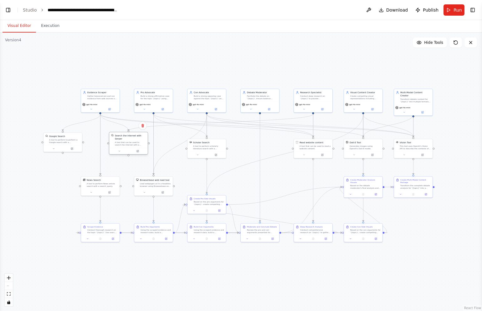
drag, startPoint x: 133, startPoint y: 142, endPoint x: 125, endPoint y: 143, distance: 7.6
click at [125, 143] on div "A tool that can be used to search the internet with a search_query. Supports di…" at bounding box center [130, 143] width 31 height 5
drag, startPoint x: 64, startPoint y: 140, endPoint x: 71, endPoint y: 141, distance: 6.9
click at [71, 141] on div "A tool to perform to perform a Google search with a search_query." at bounding box center [70, 140] width 31 height 5
drag, startPoint x: 151, startPoint y: 183, endPoint x: 151, endPoint y: 178, distance: 4.7
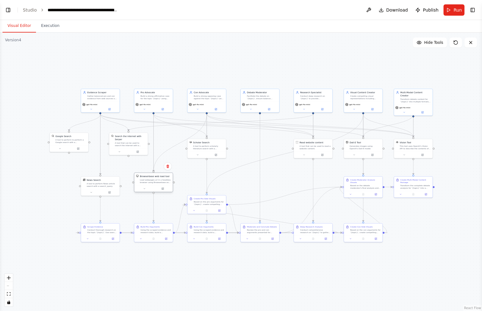
click at [151, 178] on div "Browserbase web load tool Load webpages url in a headless browser using Browser…" at bounding box center [155, 179] width 31 height 9
drag, startPoint x: 101, startPoint y: 183, endPoint x: 100, endPoint y: 180, distance: 3.5
click at [100, 180] on div "A tool to perform News article search with a search_query." at bounding box center [102, 181] width 31 height 5
drag, startPoint x: 205, startPoint y: 147, endPoint x: 181, endPoint y: 145, distance: 24.5
click at [181, 145] on div "A tool to perform scholarly literature search with a search_query." at bounding box center [183, 143] width 31 height 5
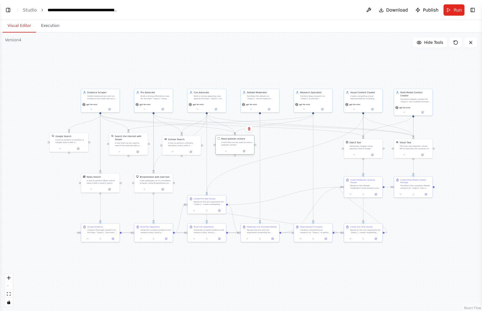
drag, startPoint x: 317, startPoint y: 150, endPoint x: 237, endPoint y: 147, distance: 79.8
click at [237, 147] on div "Read website content A tool that can be used to read a website content." at bounding box center [235, 142] width 38 height 13
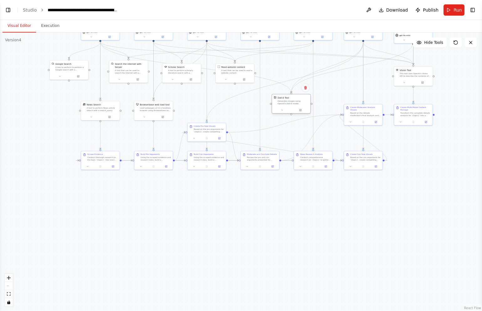
drag, startPoint x: 361, startPoint y: 148, endPoint x: 289, endPoint y: 103, distance: 85.1
click at [289, 103] on div "Generates images using OpenAI's Dall-E model." at bounding box center [293, 102] width 31 height 5
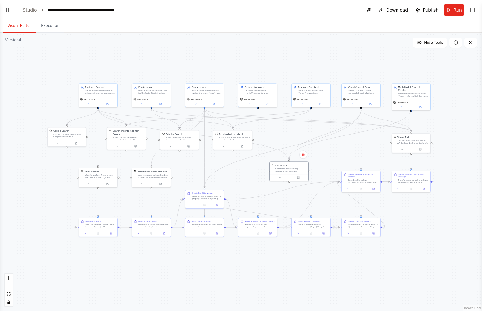
drag, startPoint x: 330, startPoint y: 100, endPoint x: 328, endPoint y: 171, distance: 71.1
click at [328, 171] on div ".deletable-edge-delete-btn { width: 20px; height: 20px; border: 0px solid #ffff…" at bounding box center [241, 172] width 482 height 279
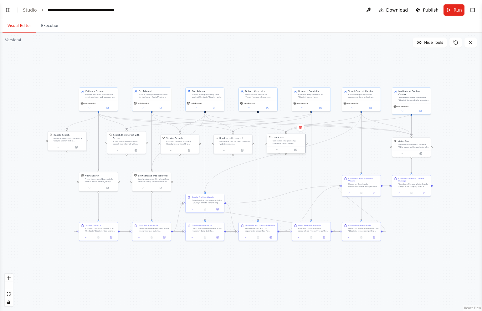
drag, startPoint x: 289, startPoint y: 174, endPoint x: 285, endPoint y: 145, distance: 30.0
click at [285, 145] on div "Generates images using OpenAI's Dall-E model." at bounding box center [288, 142] width 31 height 5
click at [284, 141] on div "Generates images using OpenAI's Dall-E model." at bounding box center [288, 142] width 31 height 5
drag, startPoint x: 415, startPoint y: 143, endPoint x: 341, endPoint y: 140, distance: 74.2
click at [341, 140] on div "This tool uses OpenAI's Vision API to describe the contents of an image." at bounding box center [338, 142] width 31 height 5
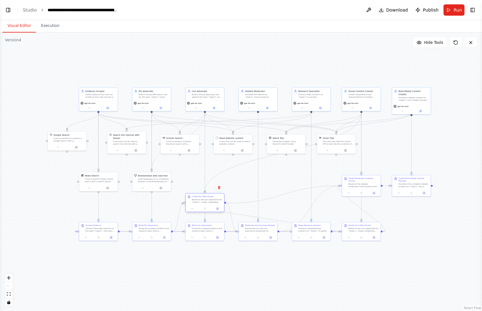
click at [202, 200] on div "Based on the pro arguments for '{topic}', create compelling multi-modal visual …" at bounding box center [207, 200] width 30 height 5
click at [360, 231] on div "Based on the con arguments for '{topic}', create compelling multi-modal visual …" at bounding box center [363, 229] width 30 height 5
click at [427, 222] on div ".deletable-edge-delete-btn { width: 20px; height: 20px; border: 0px solid #ffff…" at bounding box center [241, 172] width 482 height 279
drag, startPoint x: 152, startPoint y: 229, endPoint x: 149, endPoint y: 251, distance: 22.4
click at [149, 251] on div "Using the scraped evidence and research data, build a comprehensive pro case fo…" at bounding box center [151, 250] width 30 height 5
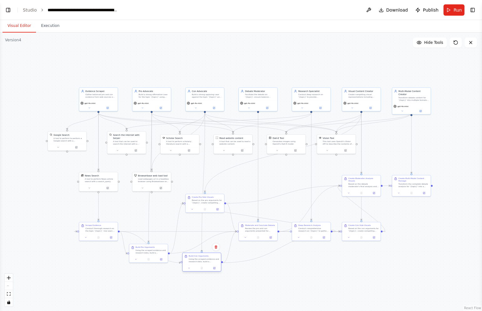
drag, startPoint x: 203, startPoint y: 231, endPoint x: 200, endPoint y: 262, distance: 31.1
click at [200, 262] on div "Using the scraped evidence and research data, build a comprehensive con case ag…" at bounding box center [204, 260] width 30 height 5
drag, startPoint x: 98, startPoint y: 228, endPoint x: 97, endPoint y: 218, distance: 9.7
click at [97, 217] on div "Conduct thorough research on the topic '{topic}'. Use search tools to find 20 p…" at bounding box center [100, 219] width 30 height 5
drag, startPoint x: 149, startPoint y: 249, endPoint x: 153, endPoint y: 219, distance: 30.3
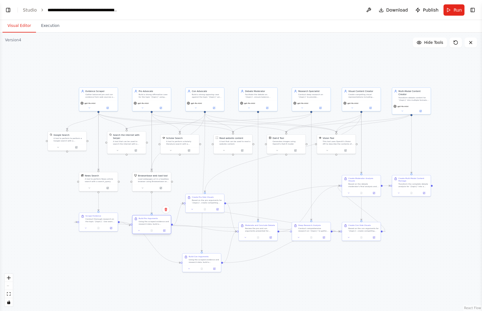
click at [153, 220] on div "Using the scraped evidence and research data, build a comprehensive pro case fo…" at bounding box center [154, 222] width 30 height 5
click at [152, 221] on div "Using the scraped evidence and research data, build a comprehensive pro case fo…" at bounding box center [154, 219] width 30 height 5
drag, startPoint x: 263, startPoint y: 228, endPoint x: 264, endPoint y: 219, distance: 9.2
click at [264, 219] on div "Review the pro and con arguments presented for '{topic}' along with their multi…" at bounding box center [260, 219] width 30 height 5
drag, startPoint x: 309, startPoint y: 228, endPoint x: 309, endPoint y: 220, distance: 8.2
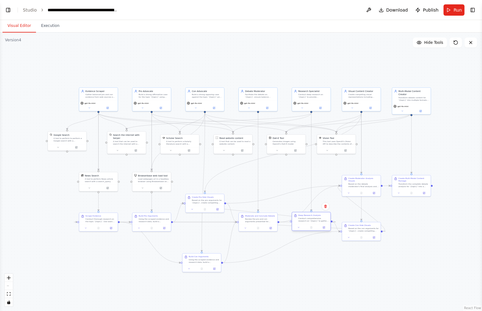
click at [309, 220] on div "Conduct comprehensive research on '{topic}' to gather statistical data, expert …" at bounding box center [313, 219] width 30 height 5
drag, startPoint x: 359, startPoint y: 229, endPoint x: 359, endPoint y: 220, distance: 9.1
click at [359, 220] on div "Based on the con arguments for '{topic}', create compelling multi-modal visual …" at bounding box center [363, 219] width 30 height 5
drag, startPoint x: 199, startPoint y: 261, endPoint x: 201, endPoint y: 243, distance: 17.6
click at [201, 243] on div "Using the scraped evidence and research data, build a comprehensive con case ag…" at bounding box center [204, 241] width 30 height 5
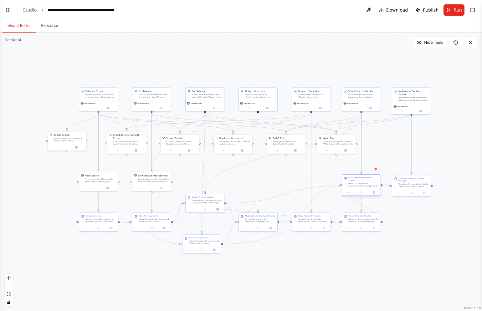
click at [365, 181] on div "Create Moderator Analysis Visuals" at bounding box center [363, 178] width 30 height 5
click at [417, 182] on div "Create Multi-Modal Content Package Transform the complete debate analysis for '…" at bounding box center [413, 181] width 30 height 11
click at [397, 240] on div ".deletable-edge-delete-btn { width: 20px; height: 20px; border: 0px solid #ffff…" at bounding box center [241, 172] width 482 height 279
click at [454, 9] on span "Run" at bounding box center [457, 10] width 8 height 6
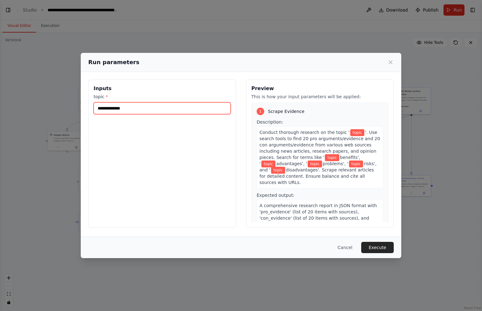
click at [170, 110] on input "topic *" at bounding box center [162, 108] width 137 height 12
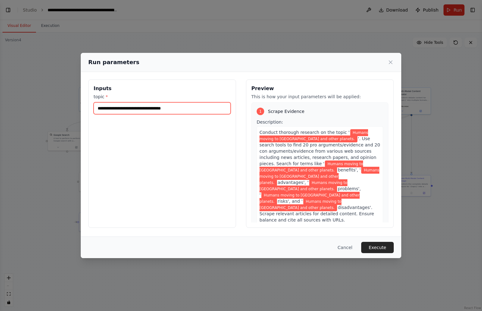
type input "**********"
click at [379, 246] on button "Execute" at bounding box center [377, 247] width 33 height 11
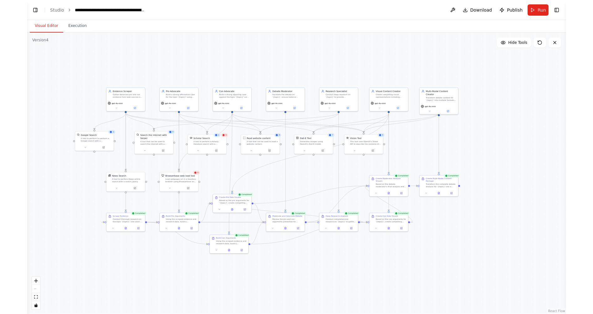
scroll to position [2579, 0]
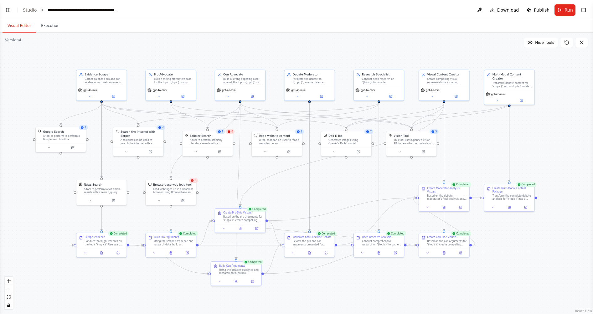
drag, startPoint x: 458, startPoint y: 134, endPoint x: 573, endPoint y: 134, distance: 115.2
click at [482, 134] on div ".deletable-edge-delete-btn { width: 20px; height: 20px; border: 0px solid #ffff…" at bounding box center [296, 173] width 593 height 281
click at [482, 8] on span "Publish" at bounding box center [542, 10] width 16 height 6
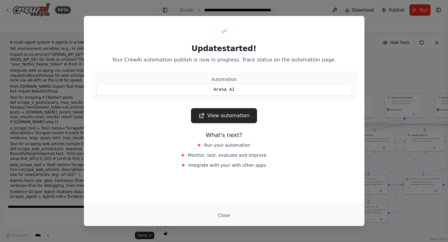
scroll to position [2934, 0]
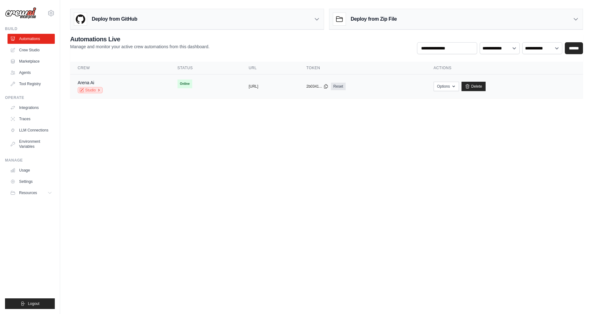
click at [88, 90] on link "Studio" at bounding box center [90, 90] width 25 height 6
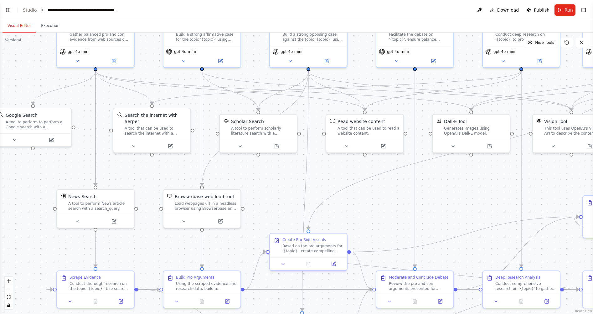
scroll to position [2559, 0]
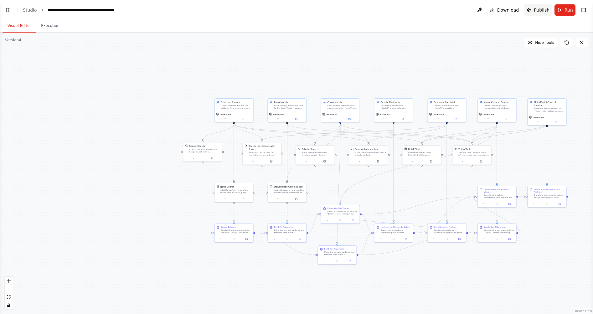
click at [539, 10] on span "Publish" at bounding box center [542, 10] width 16 height 6
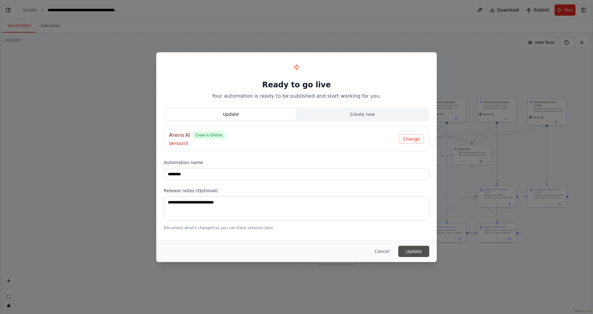
click at [414, 251] on button "Update" at bounding box center [413, 251] width 31 height 11
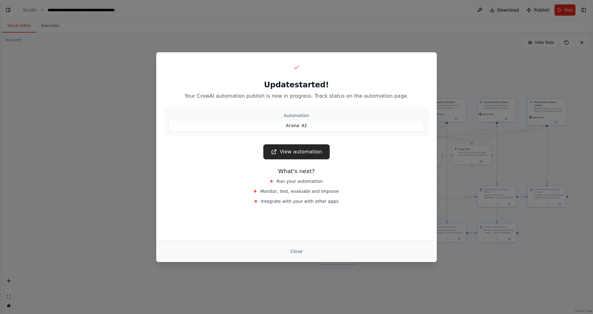
click at [308, 151] on link "View automation" at bounding box center [296, 151] width 66 height 15
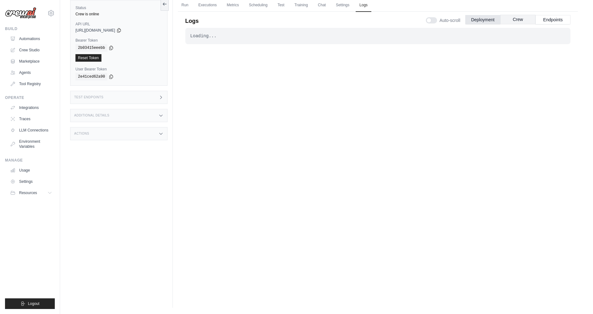
click at [522, 18] on button "Crew" at bounding box center [517, 19] width 35 height 9
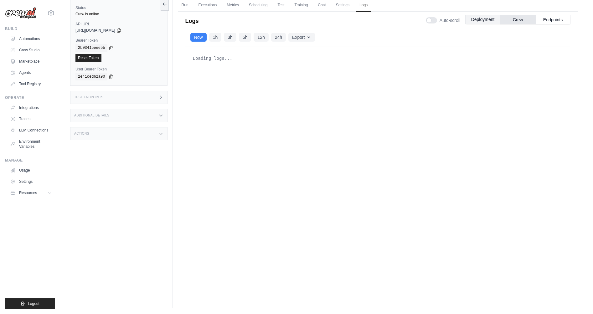
click at [484, 22] on button "Deployment" at bounding box center [482, 19] width 35 height 9
